Goal: Information Seeking & Learning: Learn about a topic

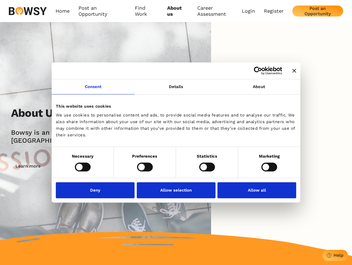
click at [292, 71] on icon "Close banner" at bounding box center [294, 71] width 4 height 4
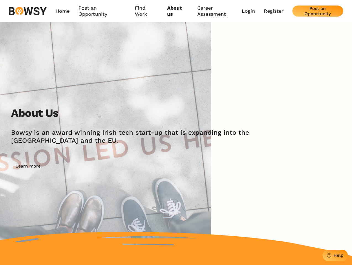
click at [93, 90] on link "Consent" at bounding box center [93, 86] width 83 height 15
click at [176, 90] on img at bounding box center [105, 139] width 211 height 234
click at [259, 90] on div "About Us [PERSON_NAME] is an award winning Irish tech start-up that is expandin…" at bounding box center [176, 139] width 352 height 234
click at [83, 167] on div "About Us [PERSON_NAME] is an award winning Irish tech start-up that is expandin…" at bounding box center [181, 139] width 341 height 65
click at [145, 167] on div "About Us [PERSON_NAME] is an award winning Irish tech start-up that is expandin…" at bounding box center [181, 139] width 341 height 65
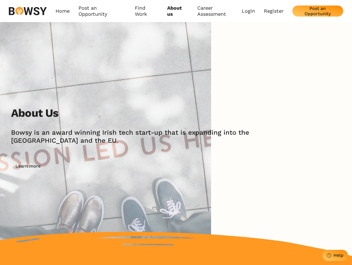
click at [207, 167] on div "About Us [PERSON_NAME] is an award winning Irish tech start-up that is expandin…" at bounding box center [181, 139] width 341 height 65
click at [269, 167] on div "About Us [PERSON_NAME] is an award winning Irish tech start-up that is expandin…" at bounding box center [181, 139] width 341 height 65
click at [97, 190] on img at bounding box center [105, 139] width 211 height 234
click at [176, 190] on img at bounding box center [105, 139] width 211 height 234
